Goal: Task Accomplishment & Management: Complete application form

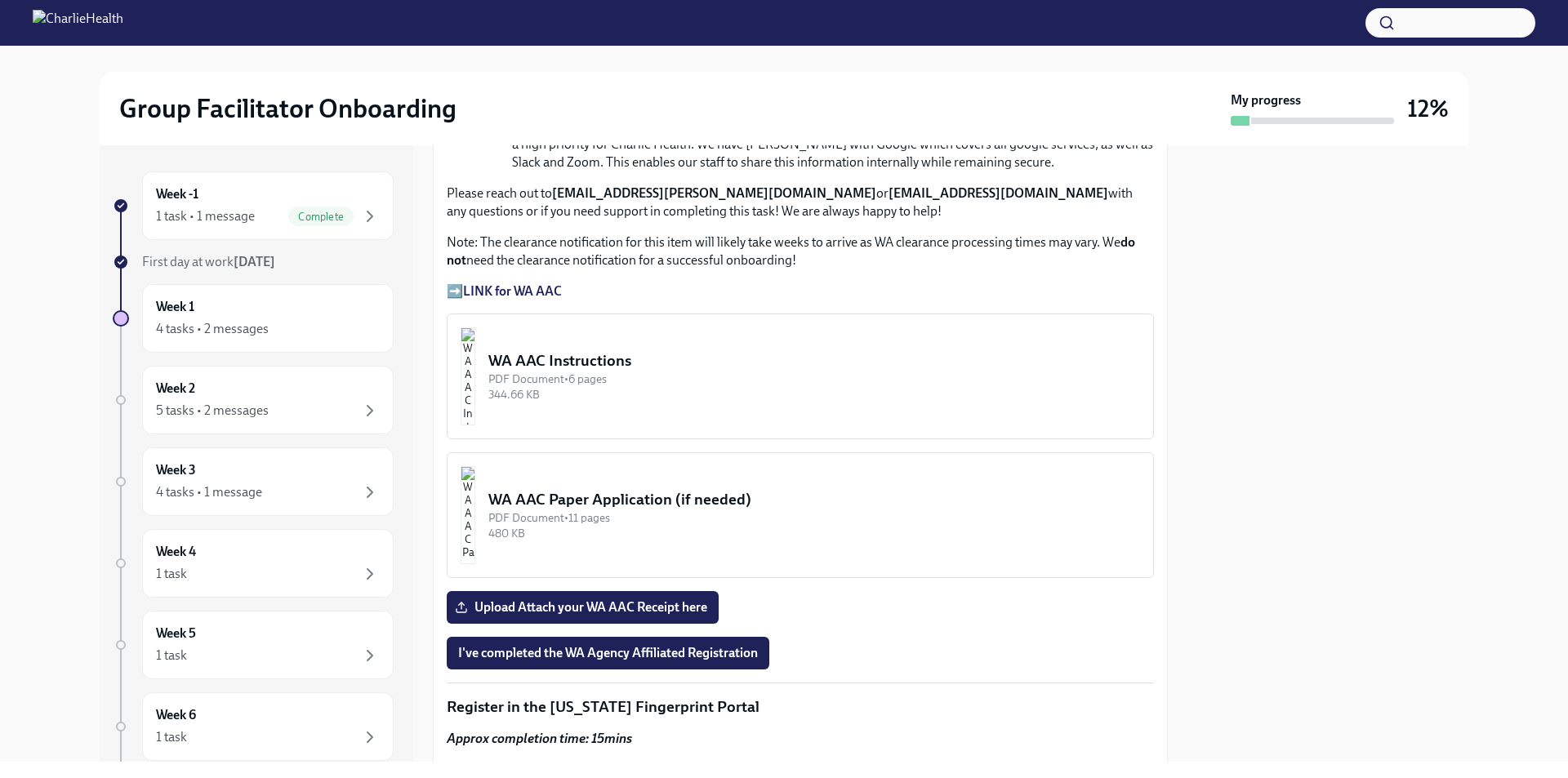
scroll to position [1224, 0]
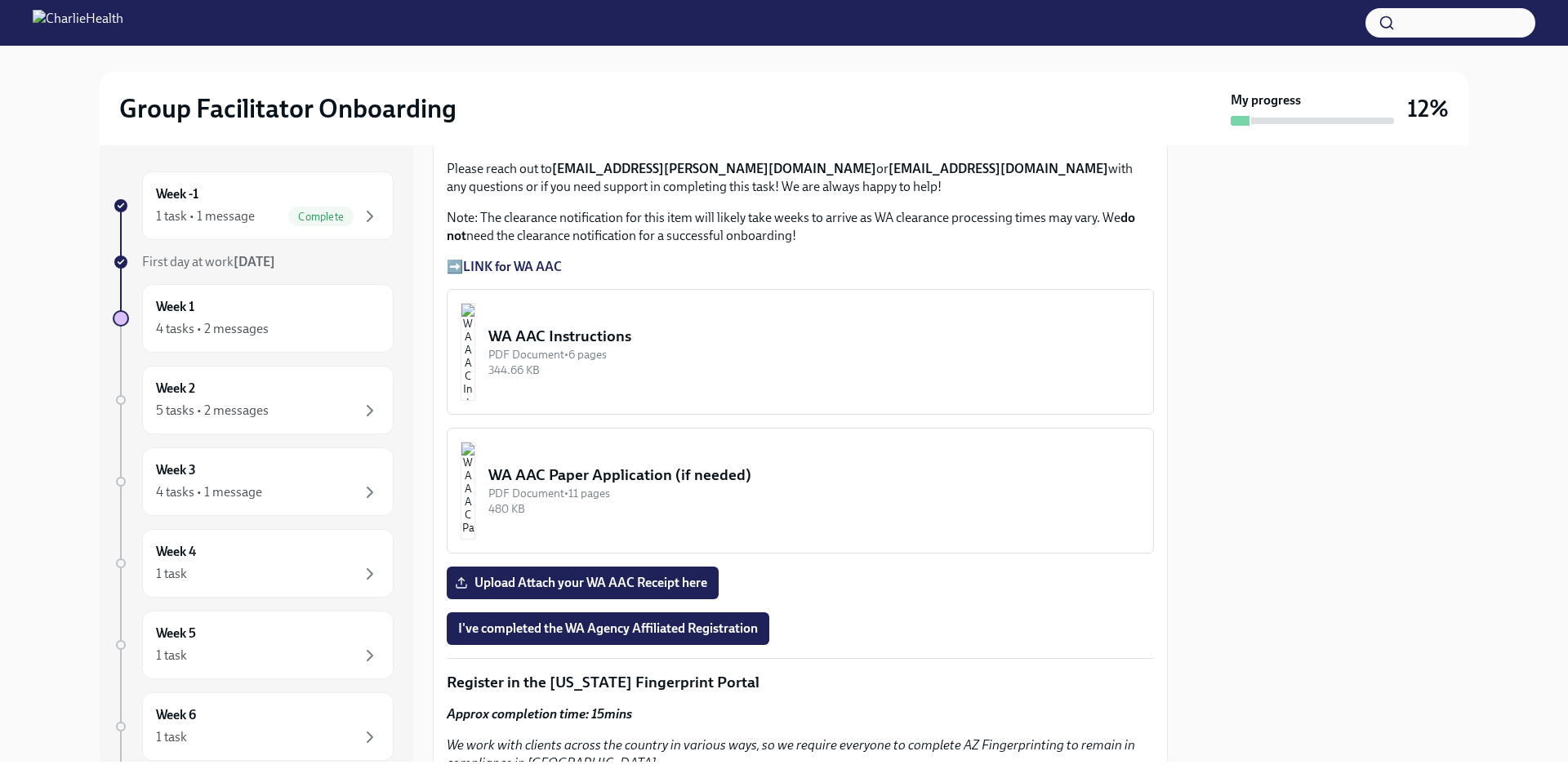
click at [568, 349] on div "PDF Document • 6 pages" at bounding box center [813, 355] width 651 height 15
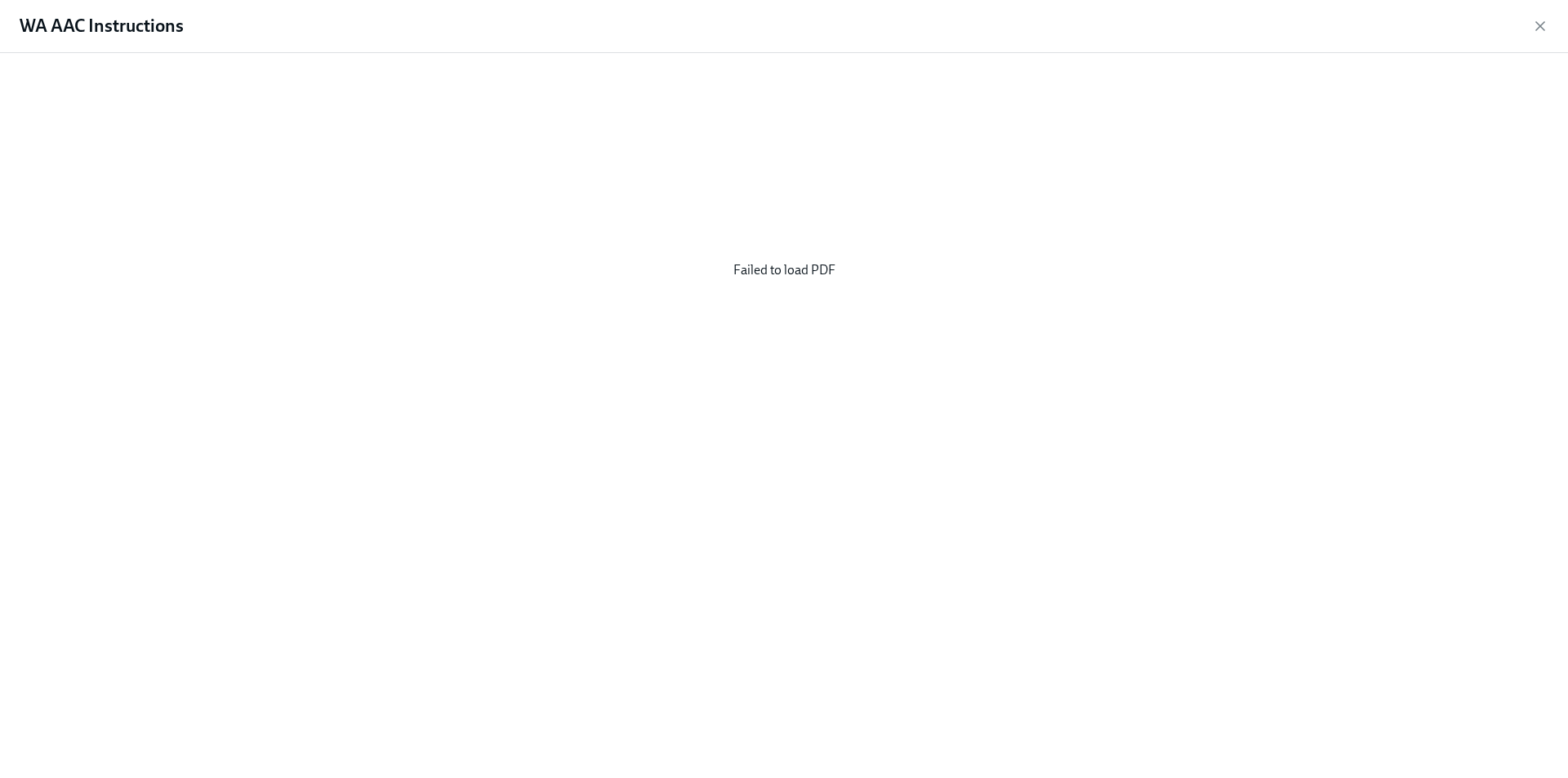
click at [760, 264] on div "Failed to load PDF" at bounding box center [784, 270] width 1515 height 408
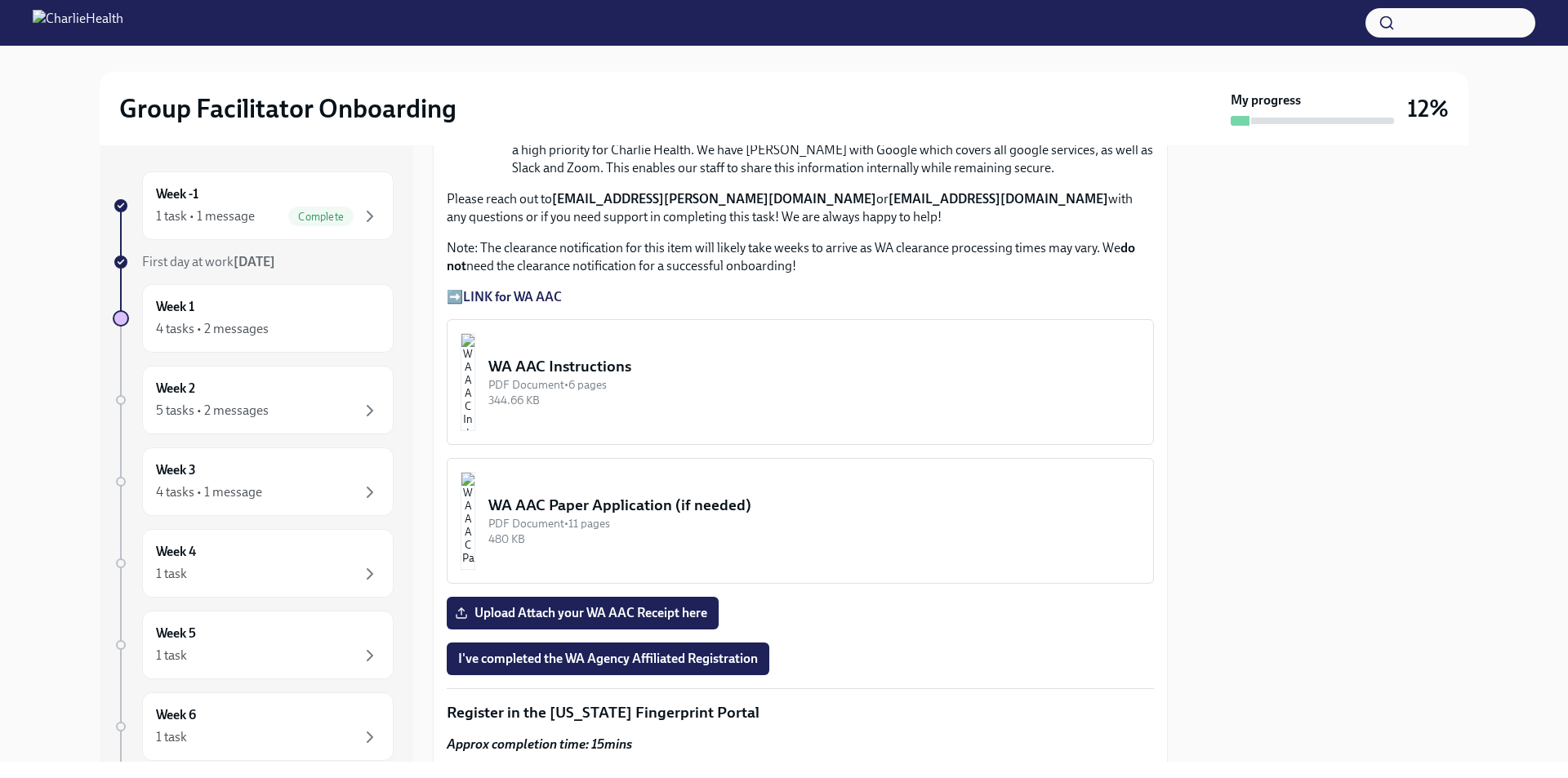
scroll to position [1224, 0]
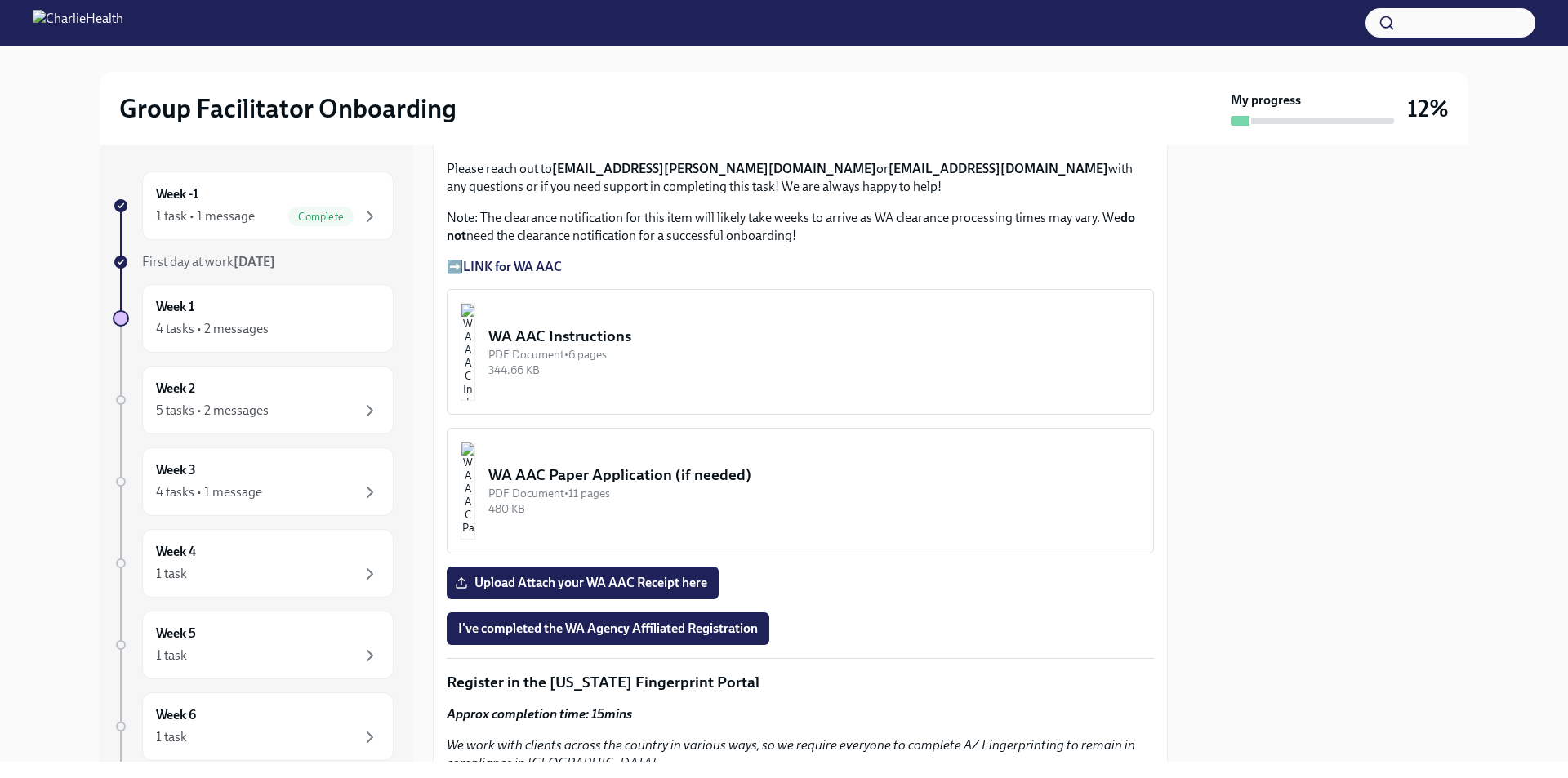
click at [661, 347] on div "PDF Document • 6 pages" at bounding box center [813, 355] width 651 height 15
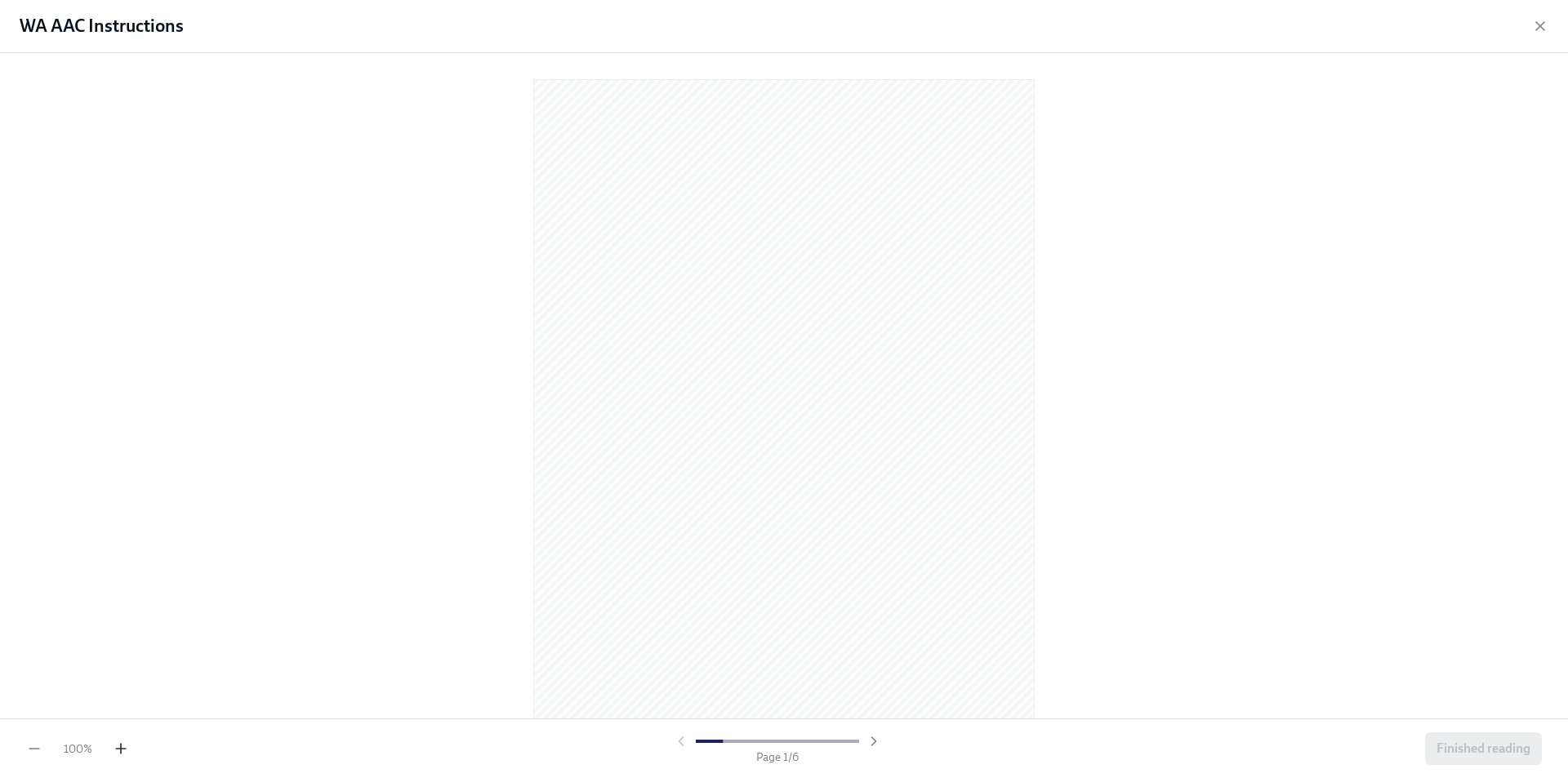
click at [120, 755] on icon "button" at bounding box center [120, 748] width 16 height 16
click at [120, 753] on icon "button" at bounding box center [120, 748] width 16 height 16
click at [1487, 758] on button "Finished reading" at bounding box center [1483, 748] width 117 height 32
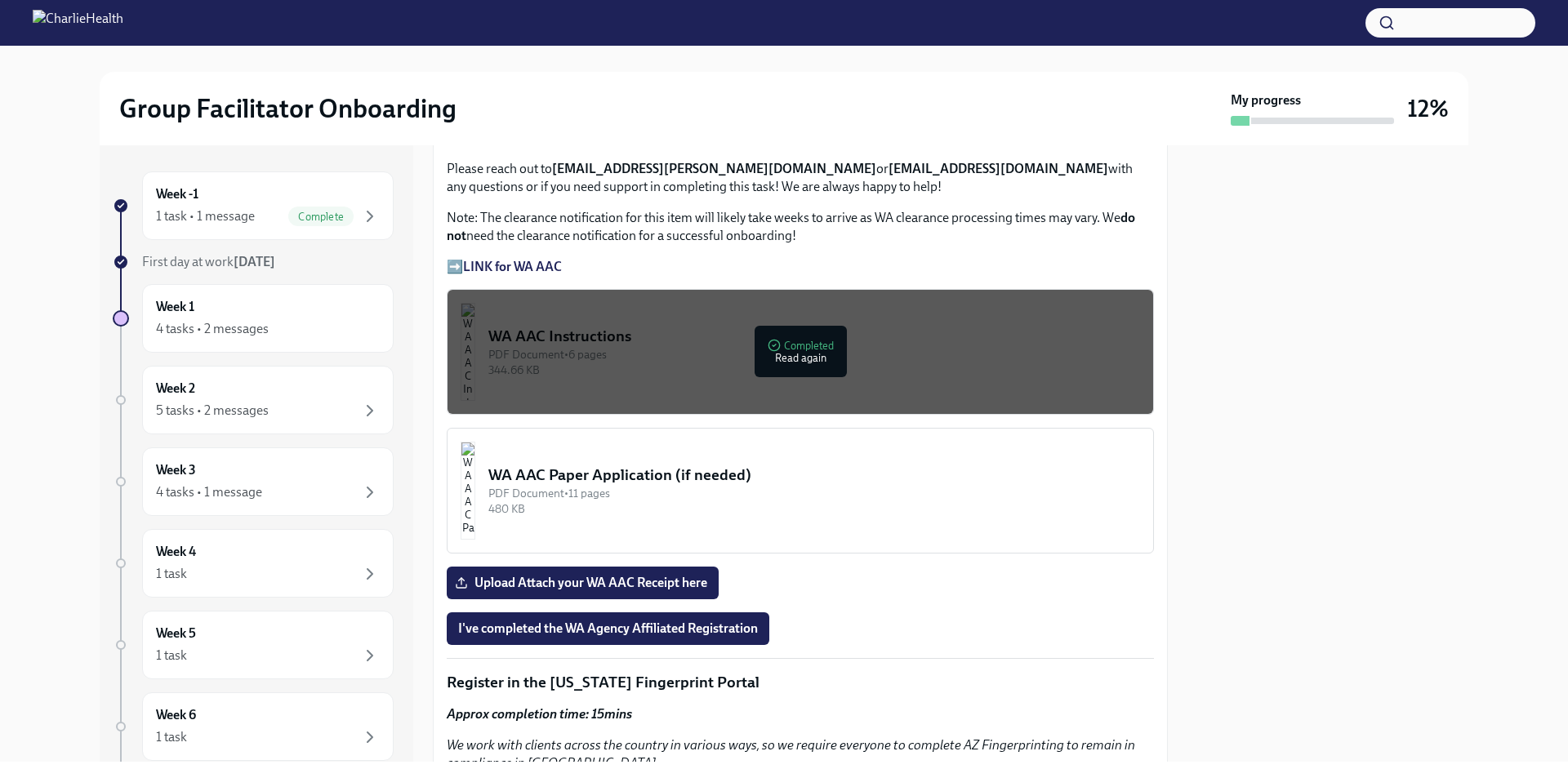
click at [645, 469] on div "WA AAC Paper Application (if needed)" at bounding box center [813, 474] width 651 height 21
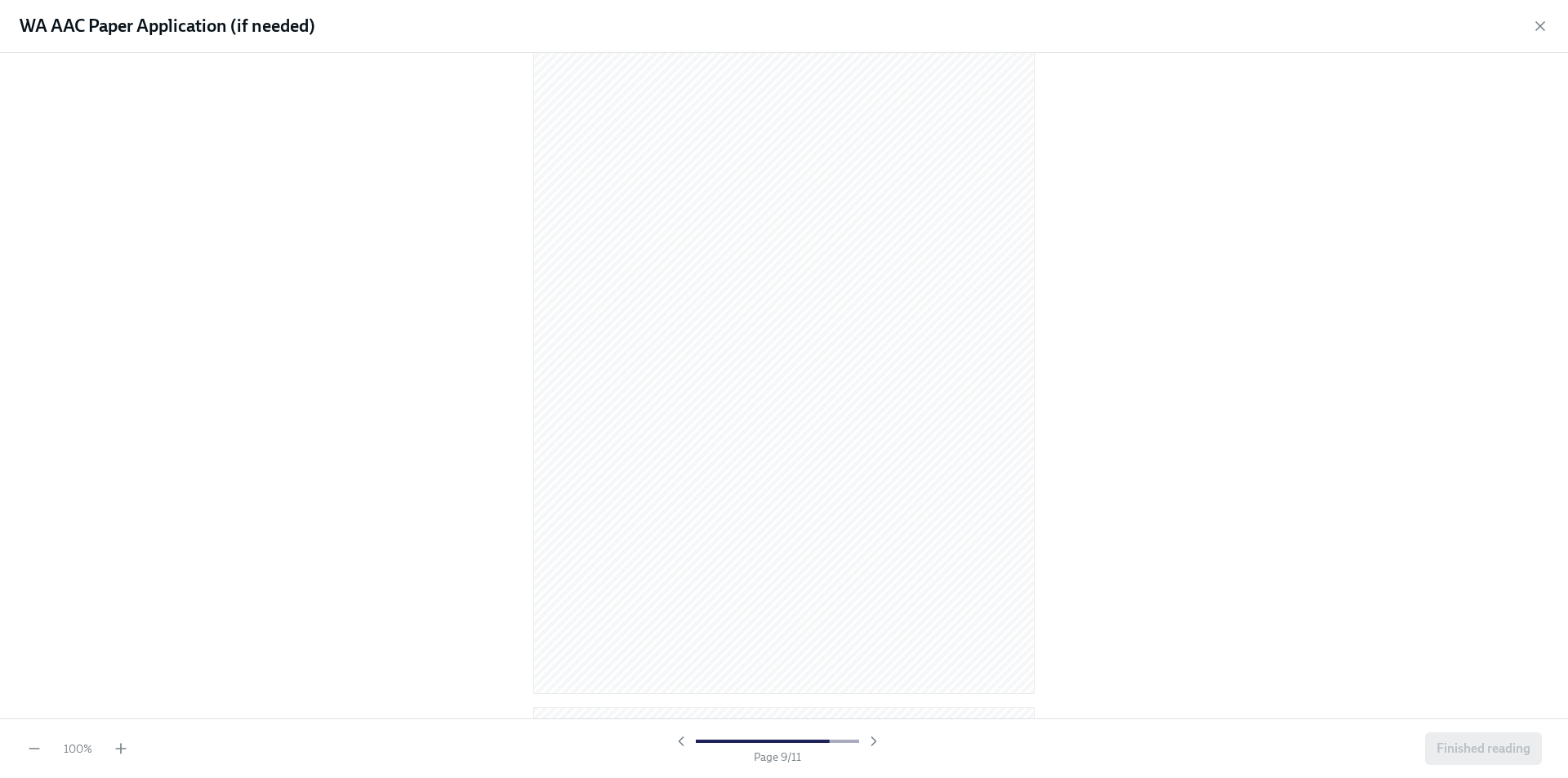
scroll to position [6619, 0]
click at [1498, 740] on button "Finished reading" at bounding box center [1483, 748] width 117 height 32
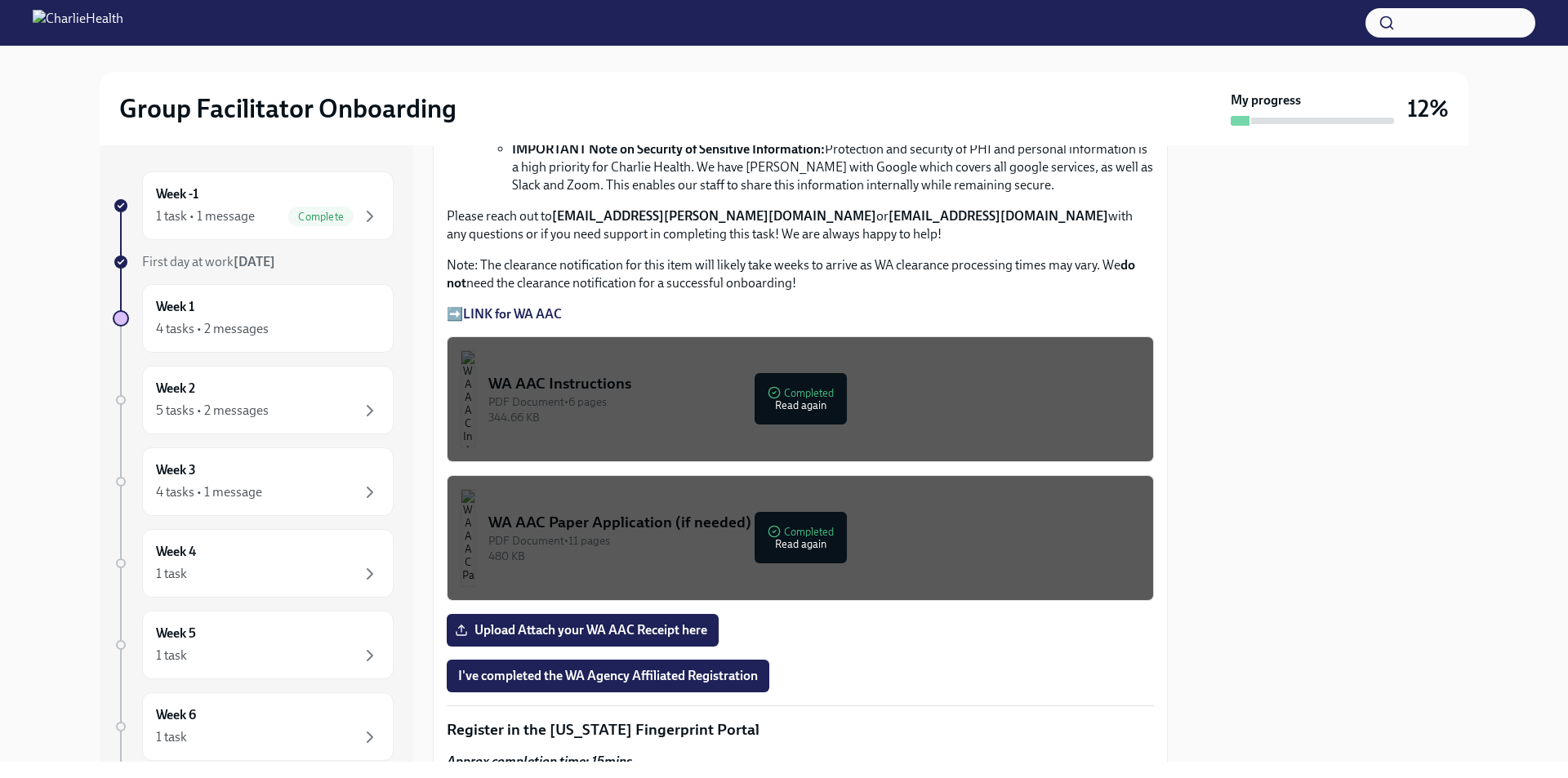
scroll to position [1142, 0]
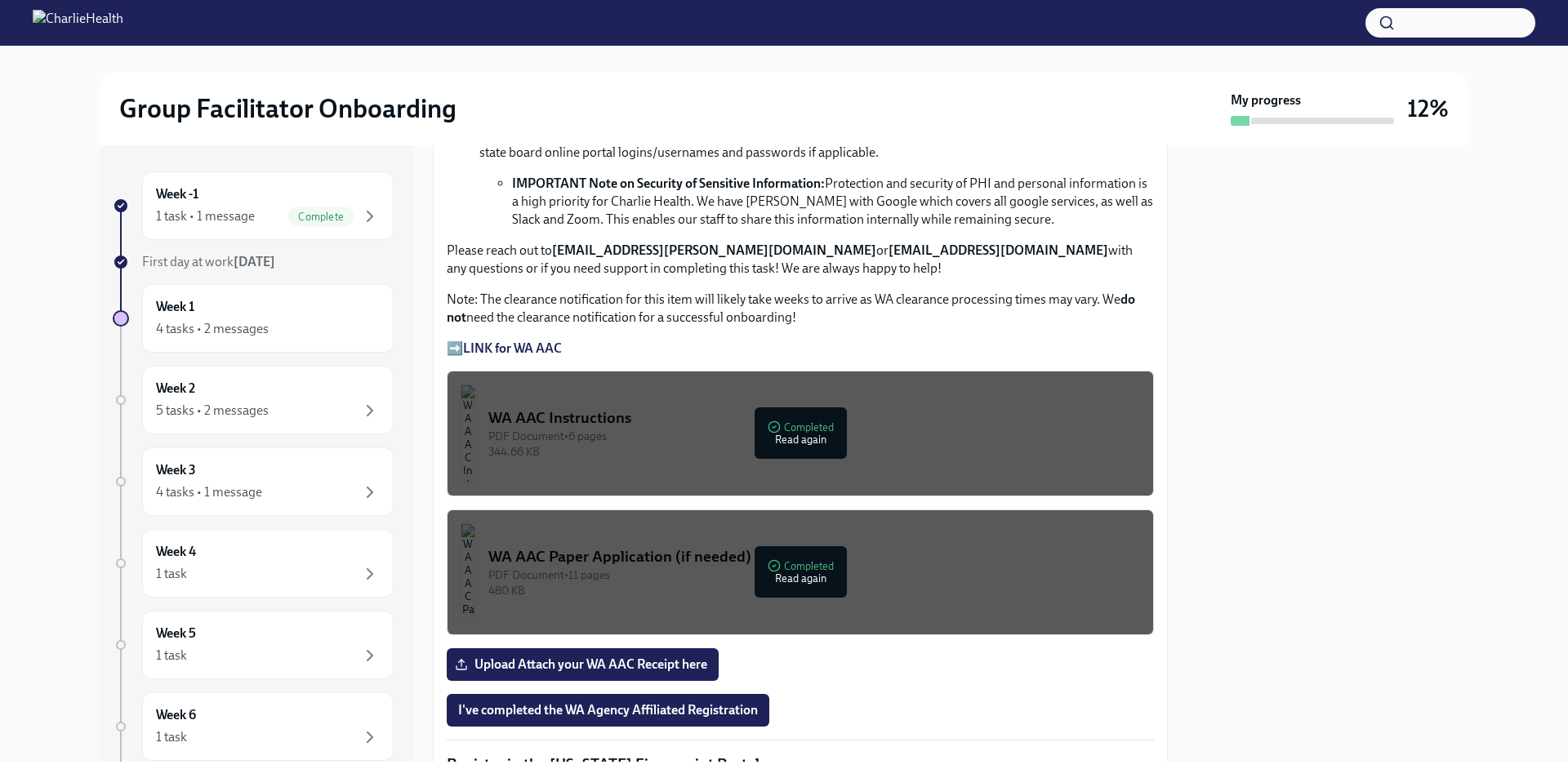
click at [665, 411] on div "WA AAC Instructions" at bounding box center [813, 417] width 651 height 21
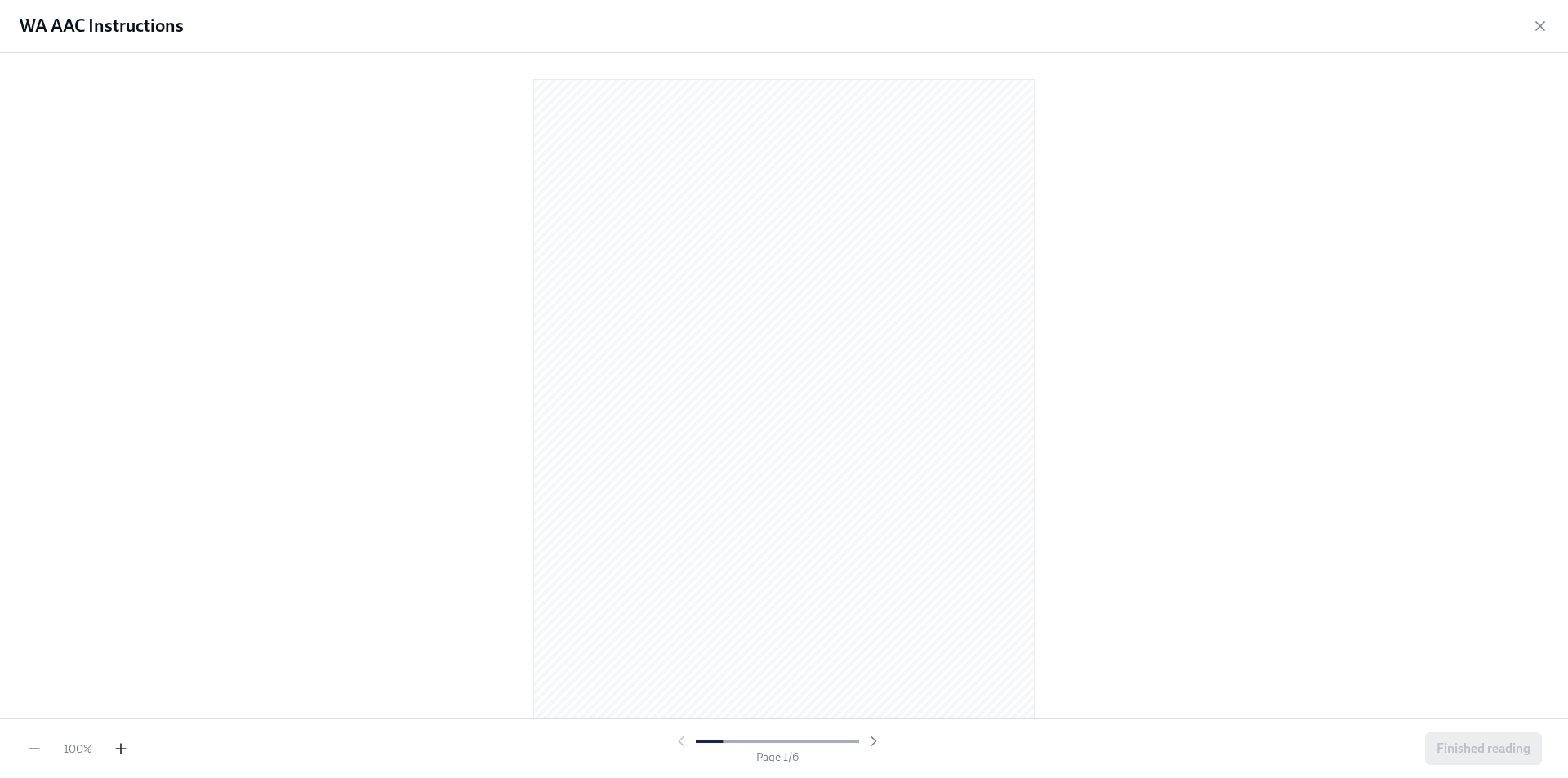
click at [123, 749] on icon "button" at bounding box center [120, 748] width 16 height 16
click at [124, 747] on icon "button" at bounding box center [120, 748] width 16 height 16
click at [125, 746] on icon "button" at bounding box center [120, 748] width 16 height 16
click at [1500, 752] on span "Finished reading" at bounding box center [1483, 748] width 94 height 16
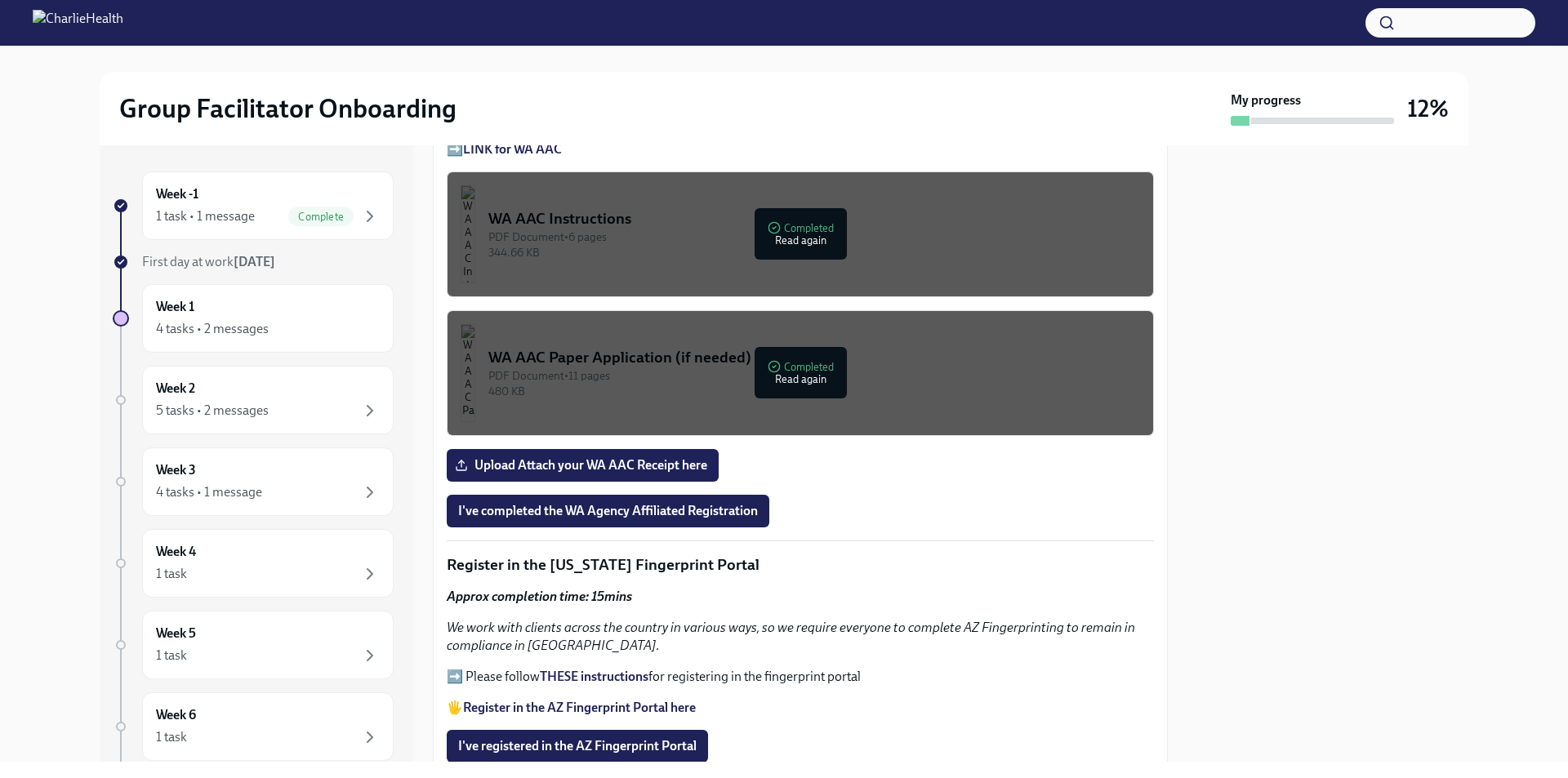
scroll to position [1551, 0]
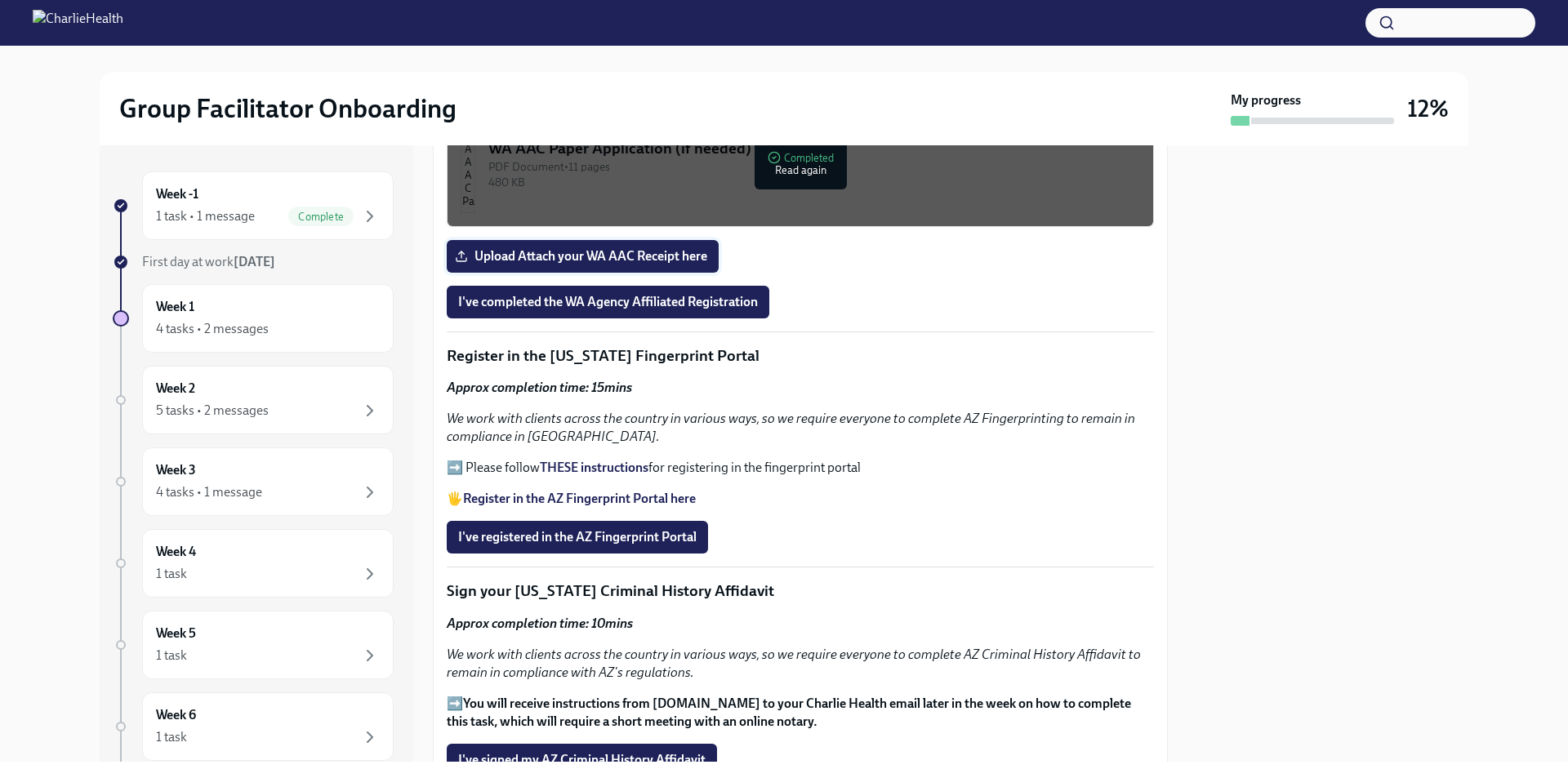
click at [614, 248] on span "Upload Attach your WA AAC Receipt here" at bounding box center [583, 256] width 249 height 16
click at [0, 0] on input "Upload Attach your WA AAC Receipt here" at bounding box center [0, 0] width 0 height 0
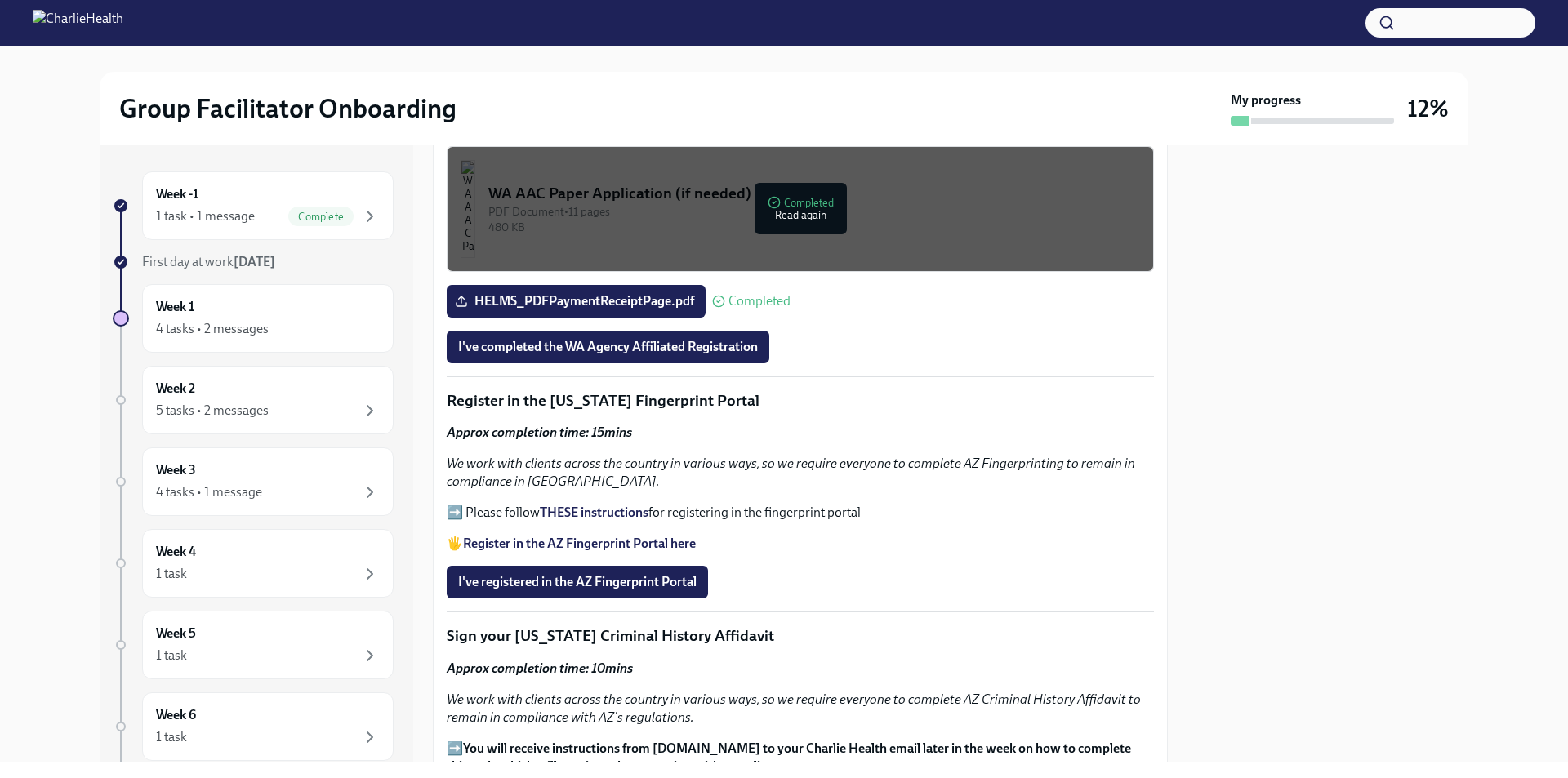
scroll to position [1469, 0]
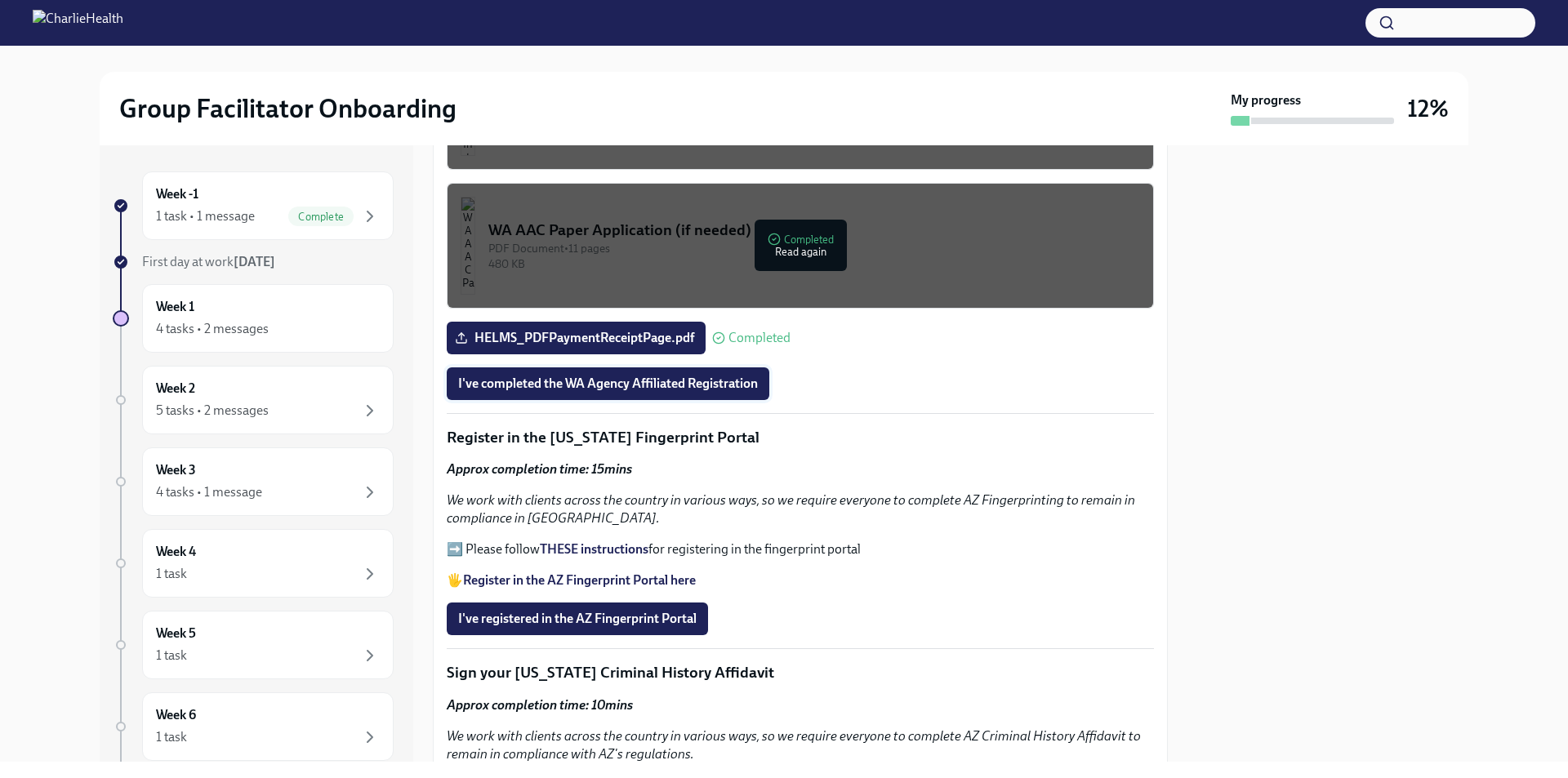
click at [702, 375] on span "I've completed the WA Agency Affiliated Registration" at bounding box center [608, 383] width 300 height 16
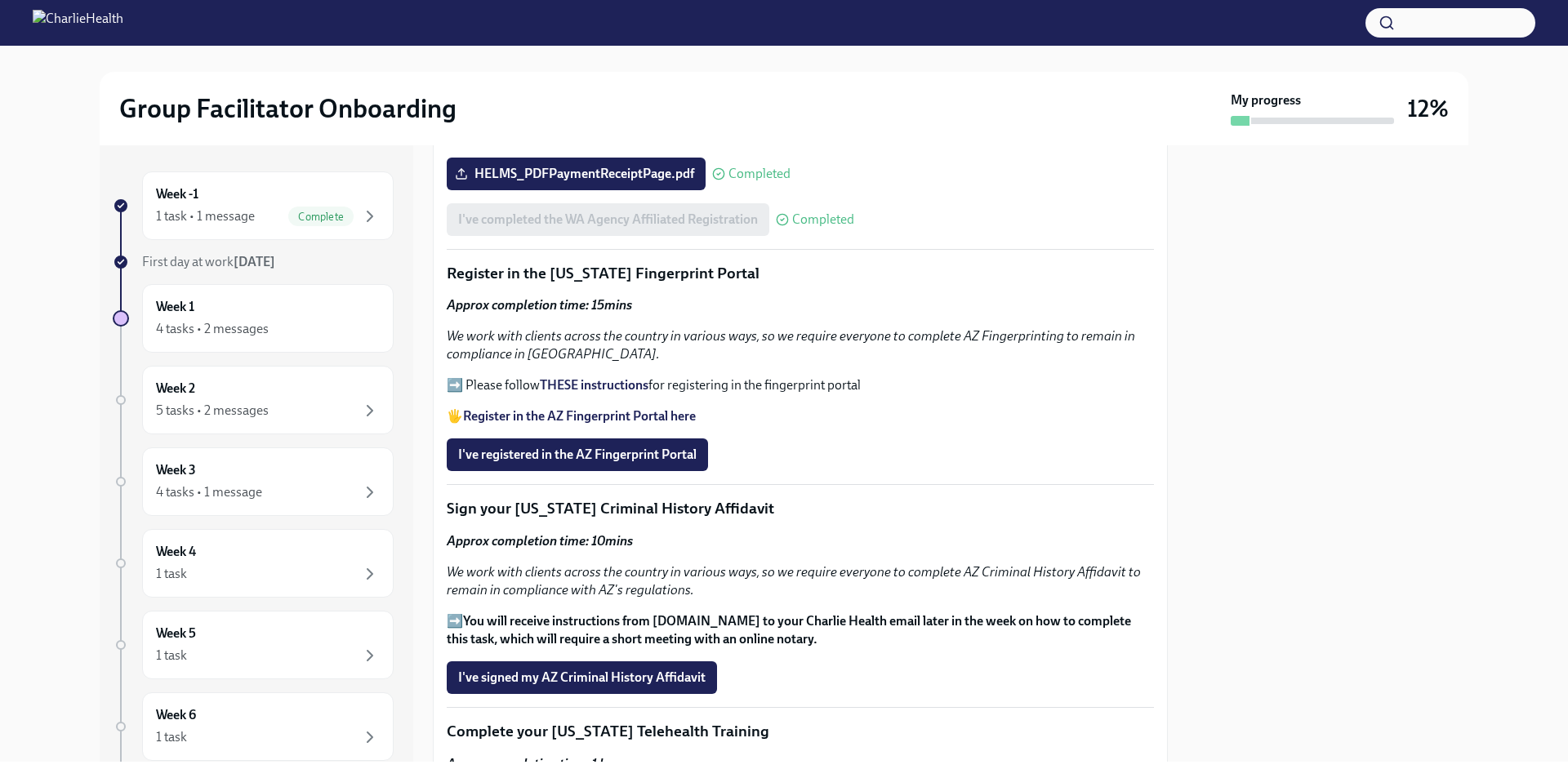
scroll to position [1658, 0]
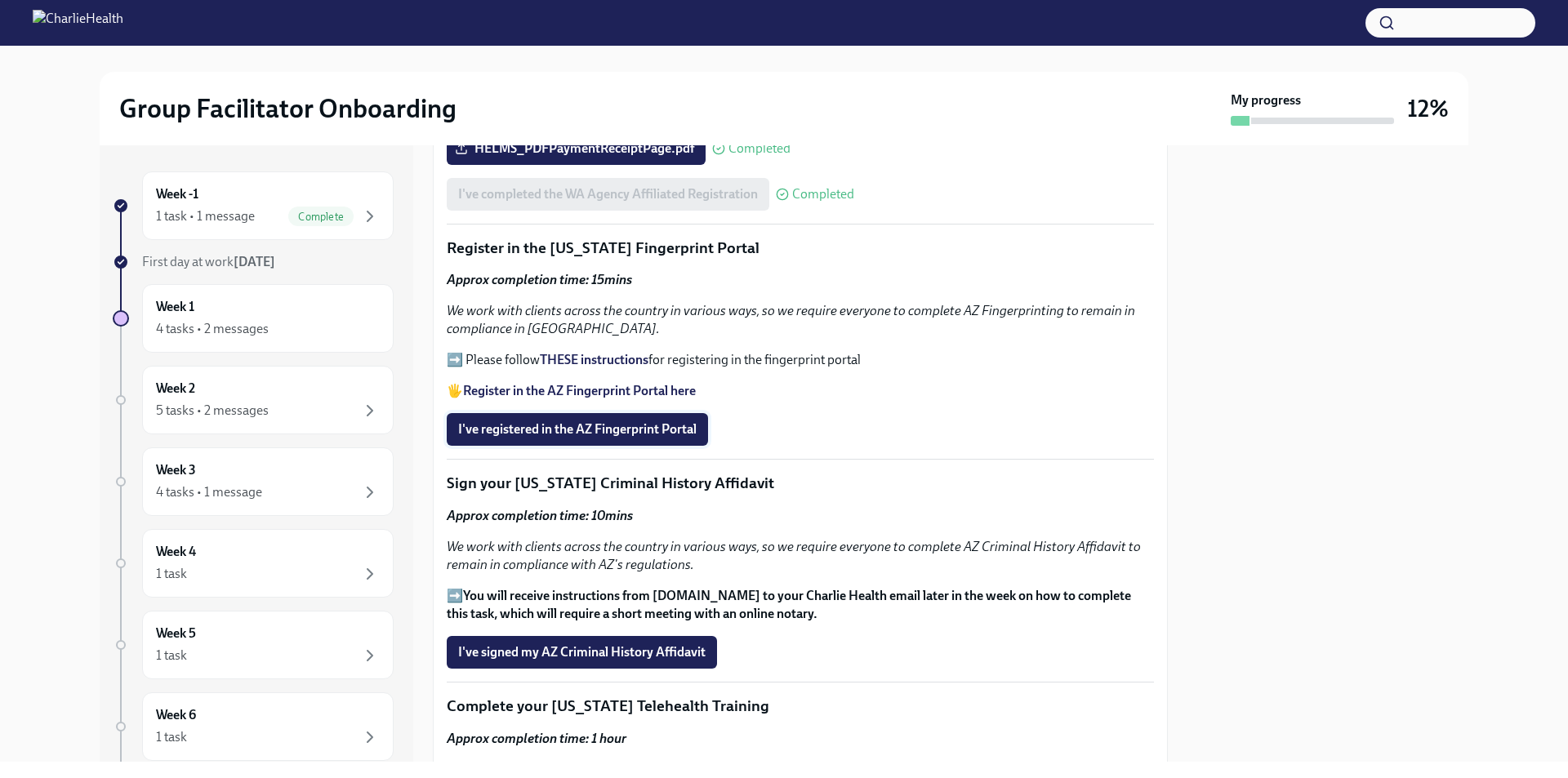
click at [595, 423] on span "I've registered in the AZ Fingerprint Portal" at bounding box center [577, 429] width 238 height 16
click at [580, 427] on div "I've registered in the AZ Fingerprint Portal Completed" at bounding box center [620, 429] width 347 height 32
click at [725, 426] on icon at bounding box center [720, 429] width 13 height 13
click at [629, 351] on strong "THESE instructions" at bounding box center [593, 359] width 108 height 15
